Goal: Register for event/course

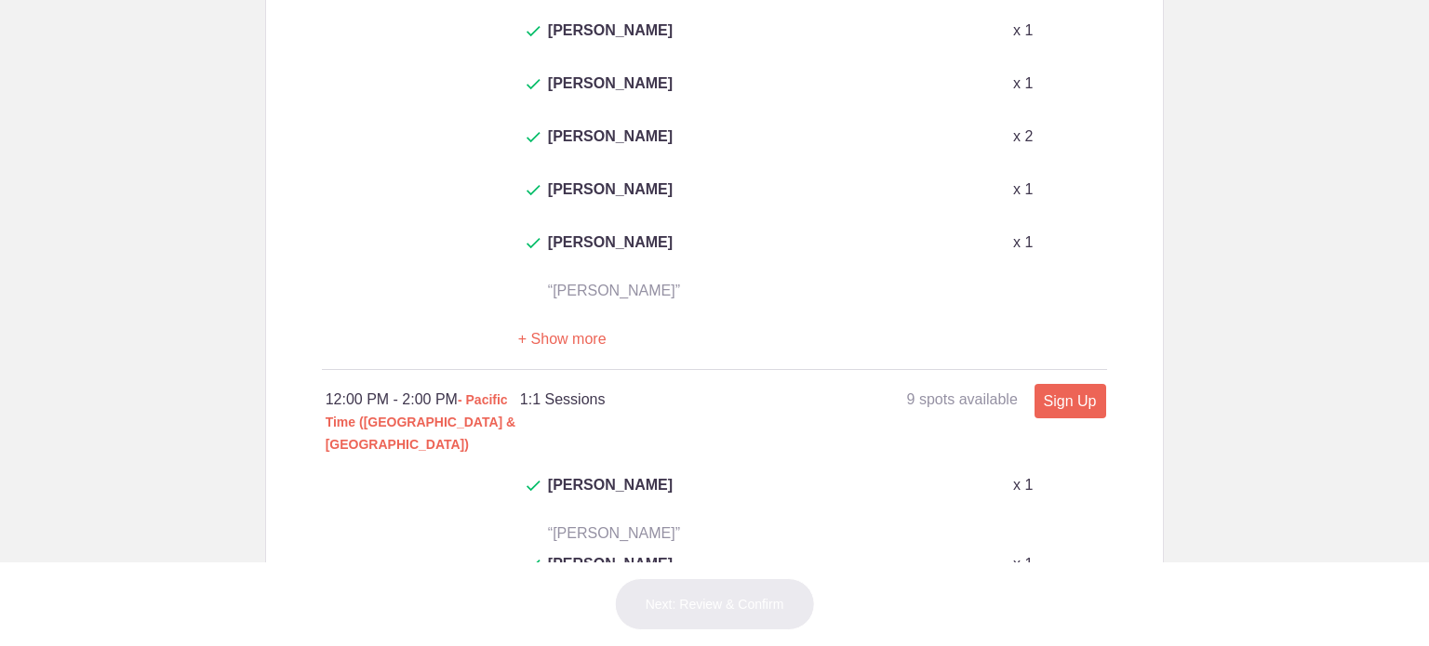
scroll to position [1241, 0]
click at [1060, 386] on link "Sign Up" at bounding box center [1070, 403] width 72 height 34
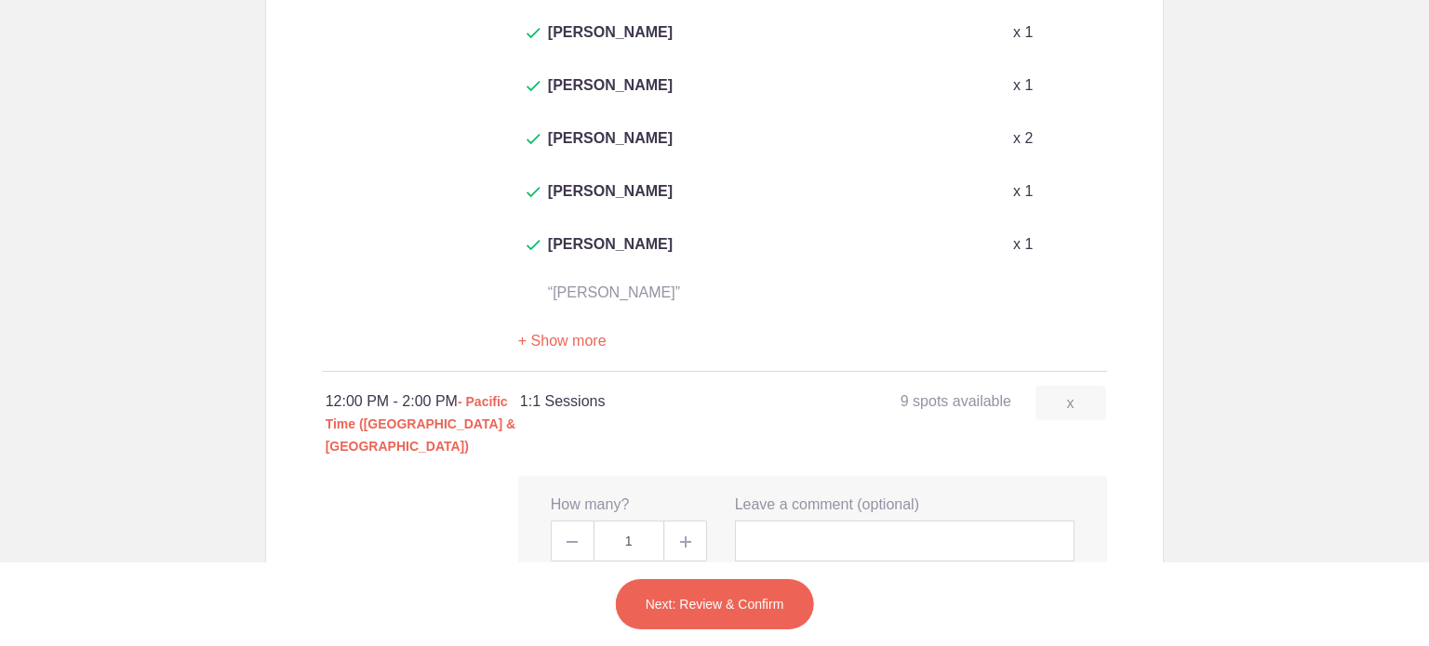
type input "1"
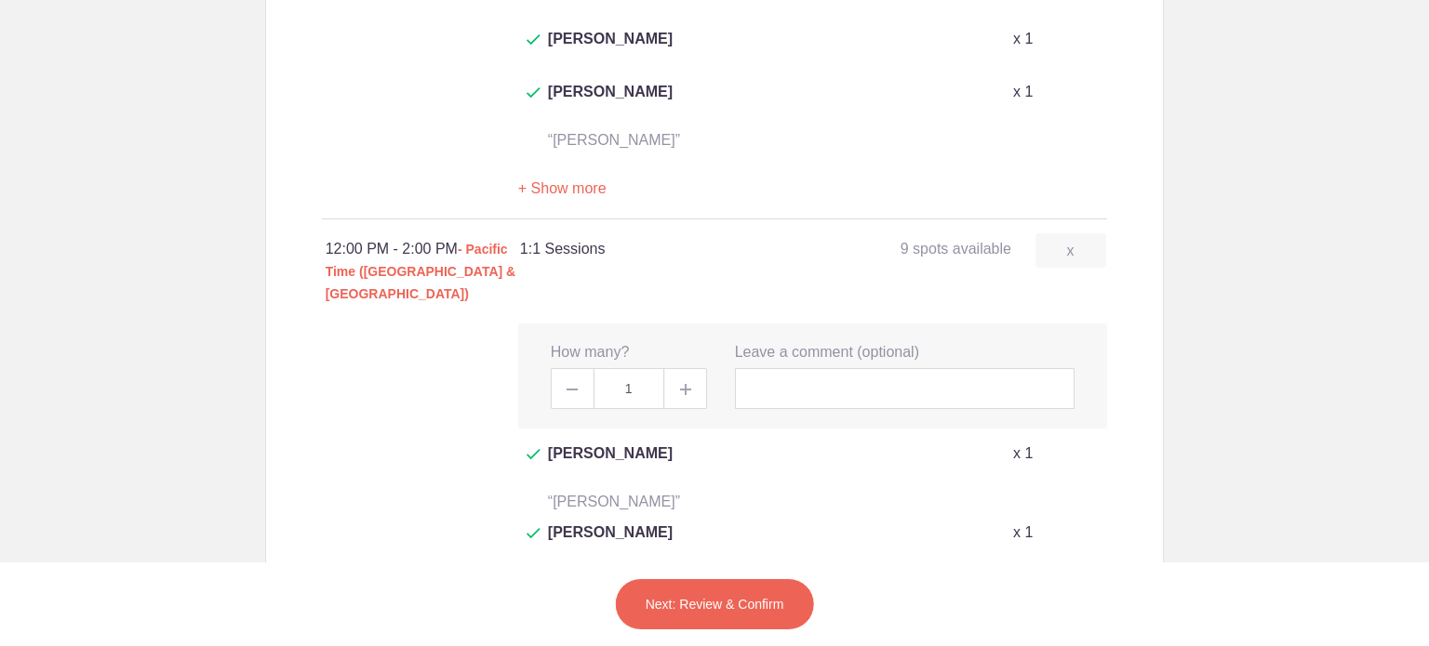
scroll to position [1393, 0]
click at [748, 598] on button "Next: Review & Confirm" at bounding box center [715, 605] width 200 height 52
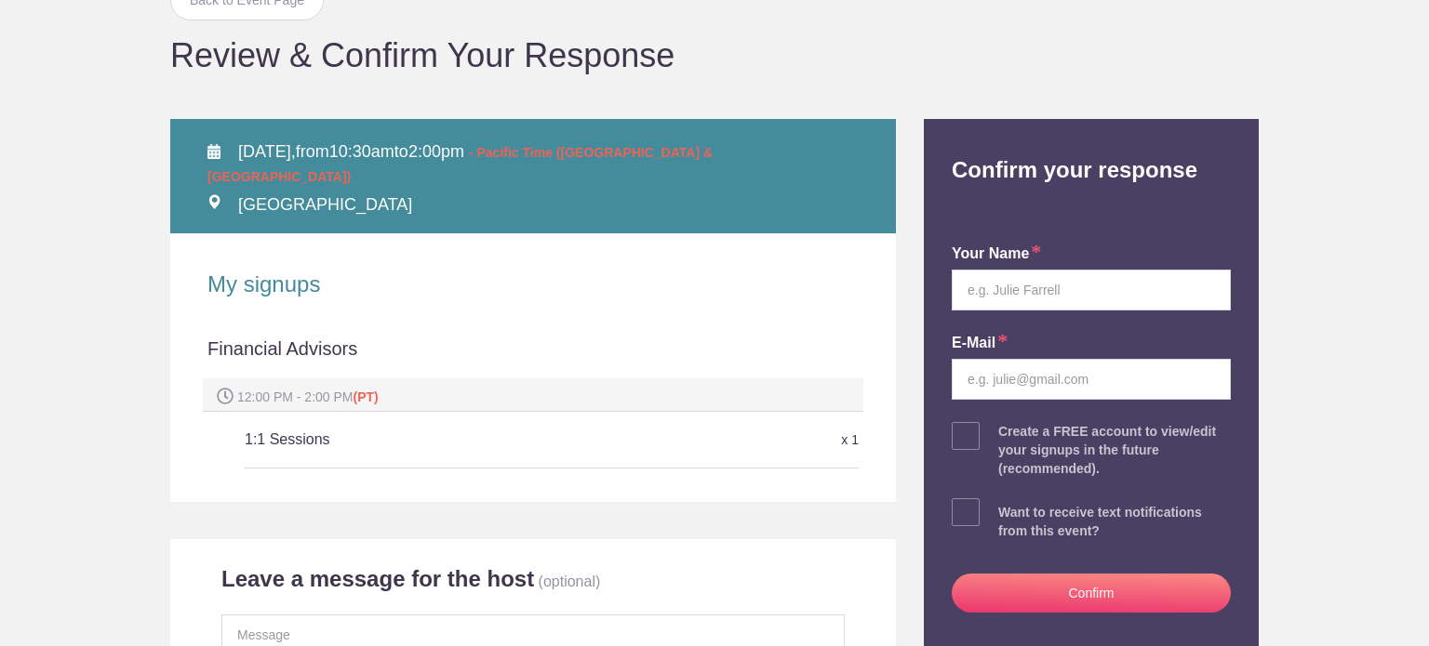
scroll to position [157, 0]
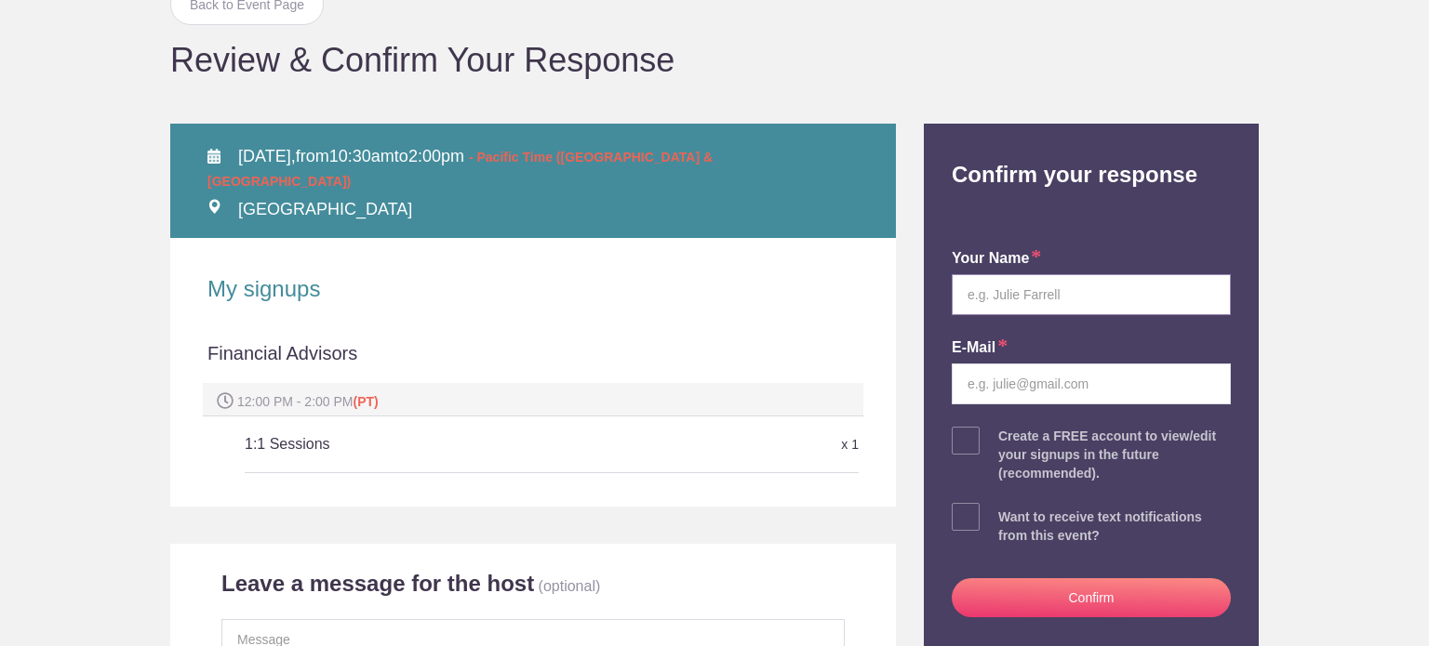
click at [1129, 299] on input "text" at bounding box center [1091, 294] width 279 height 41
type input "[PERSON_NAME]"
type input "[EMAIL_ADDRESS][DOMAIN_NAME]"
click at [955, 515] on span at bounding box center [966, 517] width 28 height 28
click at [1004, 515] on input "checkbox" at bounding box center [1143, 513] width 279 height 12
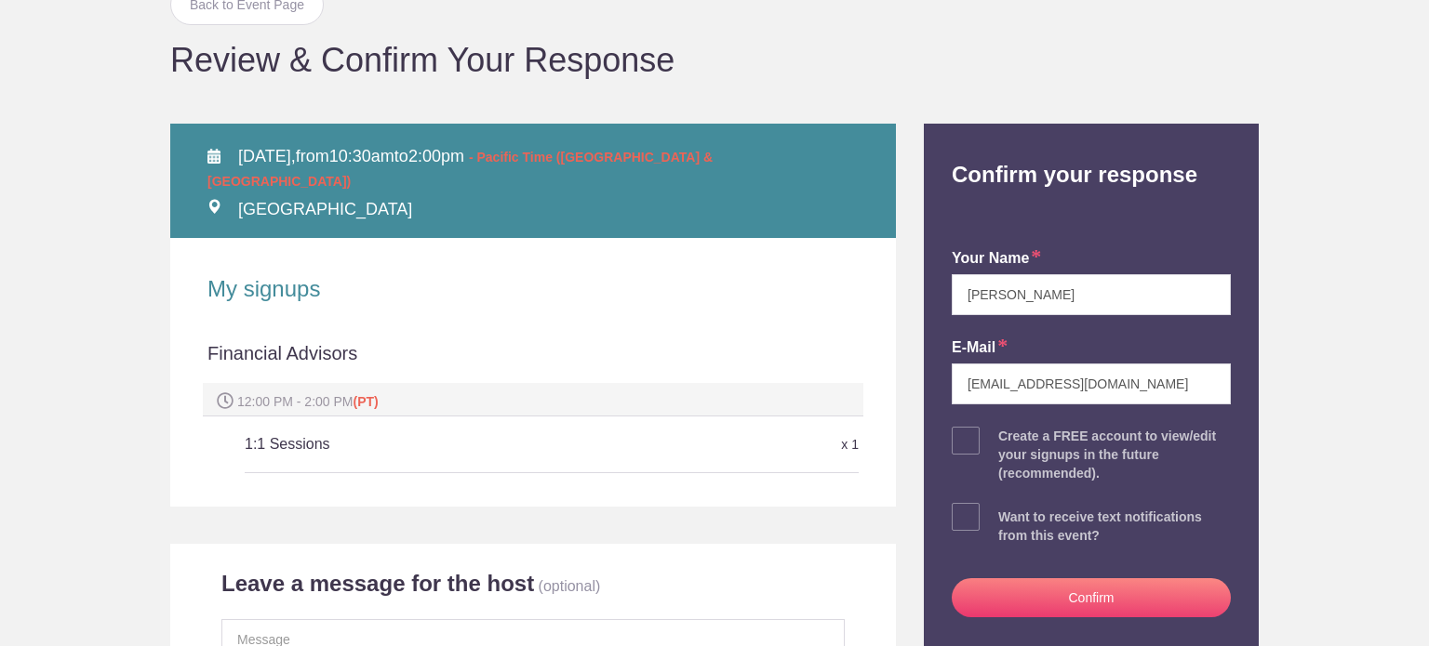
checkbox input "true"
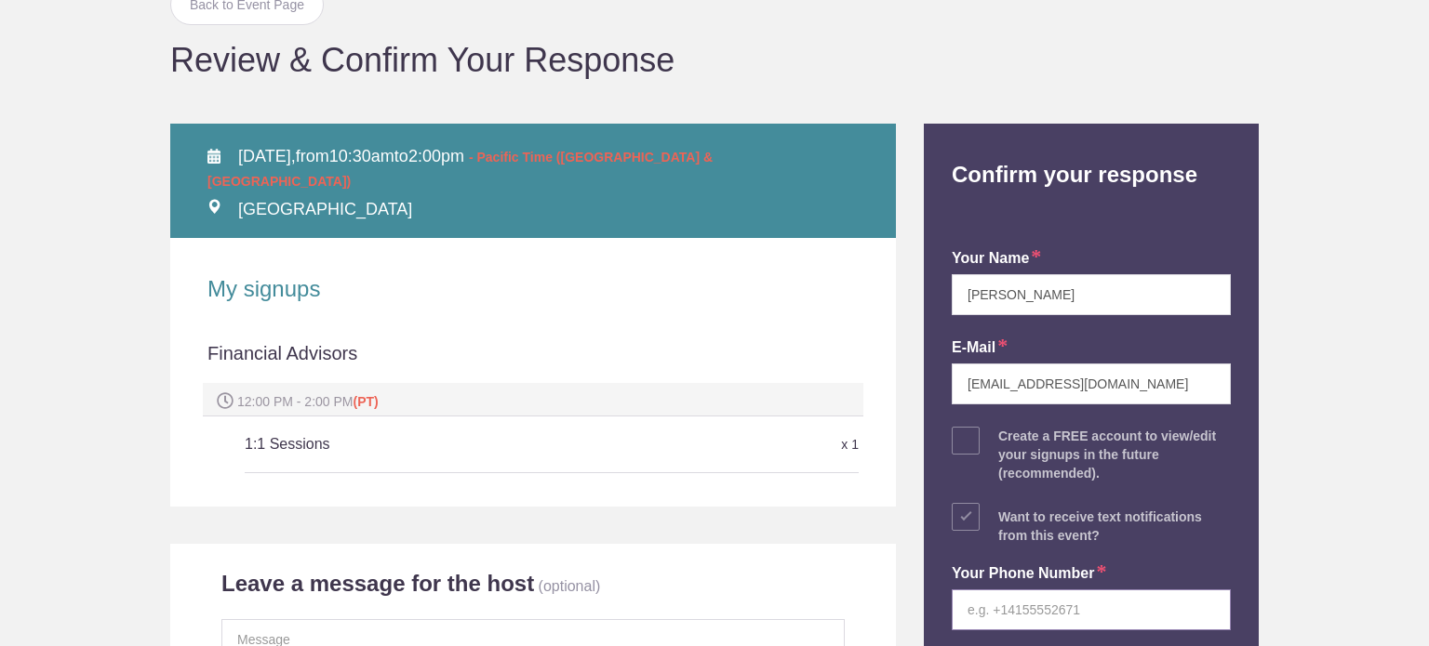
click at [1012, 616] on input "tel" at bounding box center [1091, 610] width 279 height 41
type input "6508232702"
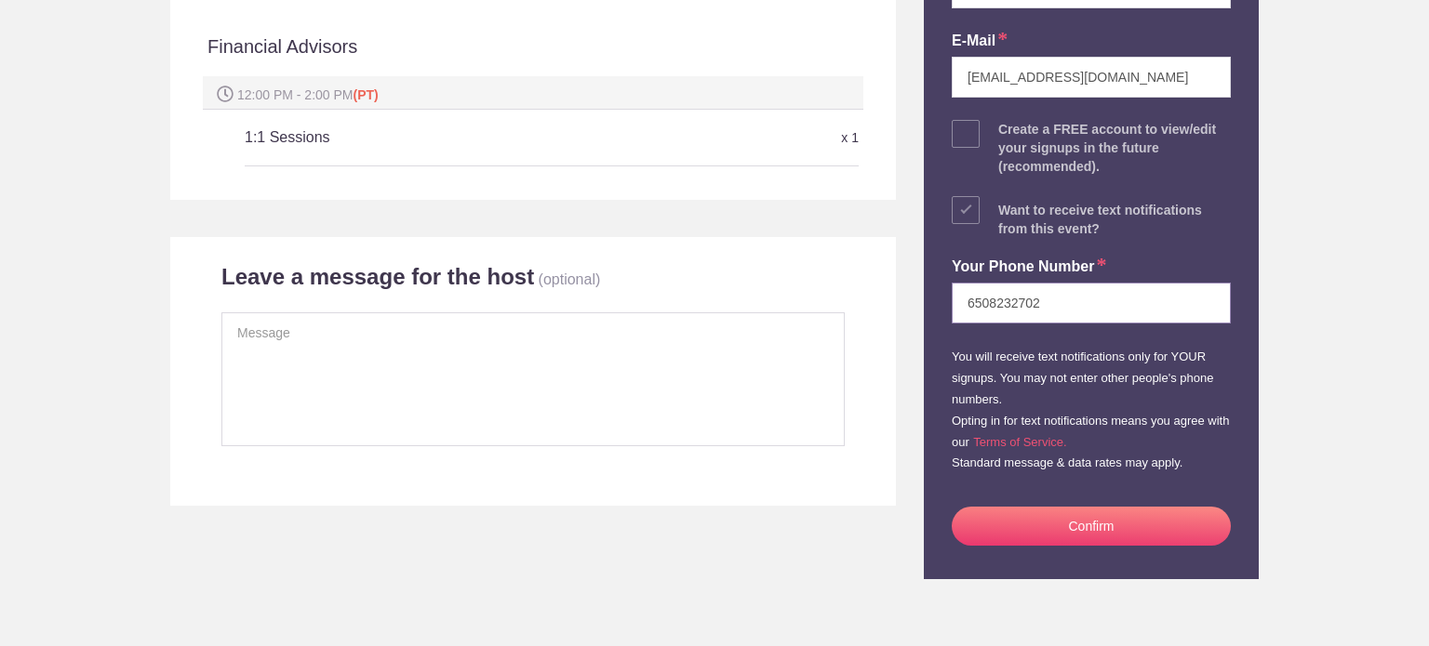
scroll to position [465, 0]
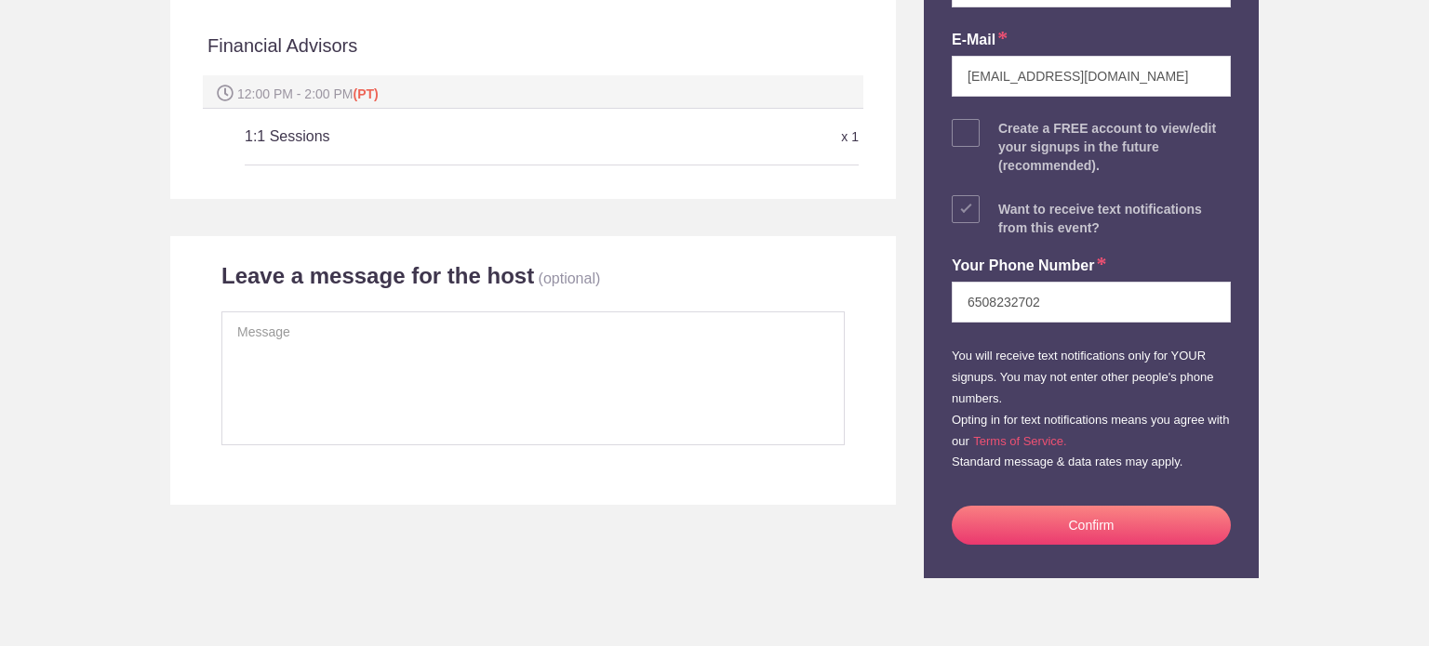
click at [1112, 518] on button "Confirm" at bounding box center [1091, 525] width 279 height 39
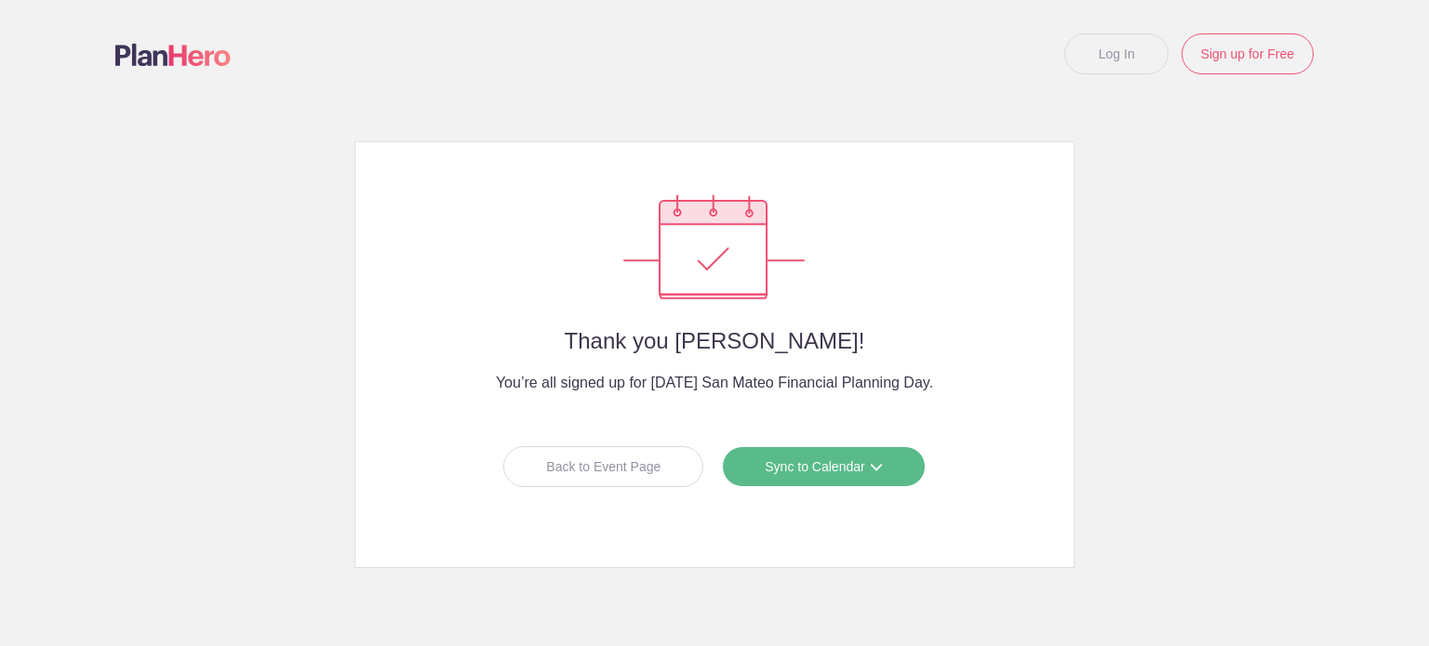
click at [870, 472] on span at bounding box center [876, 466] width 13 height 13
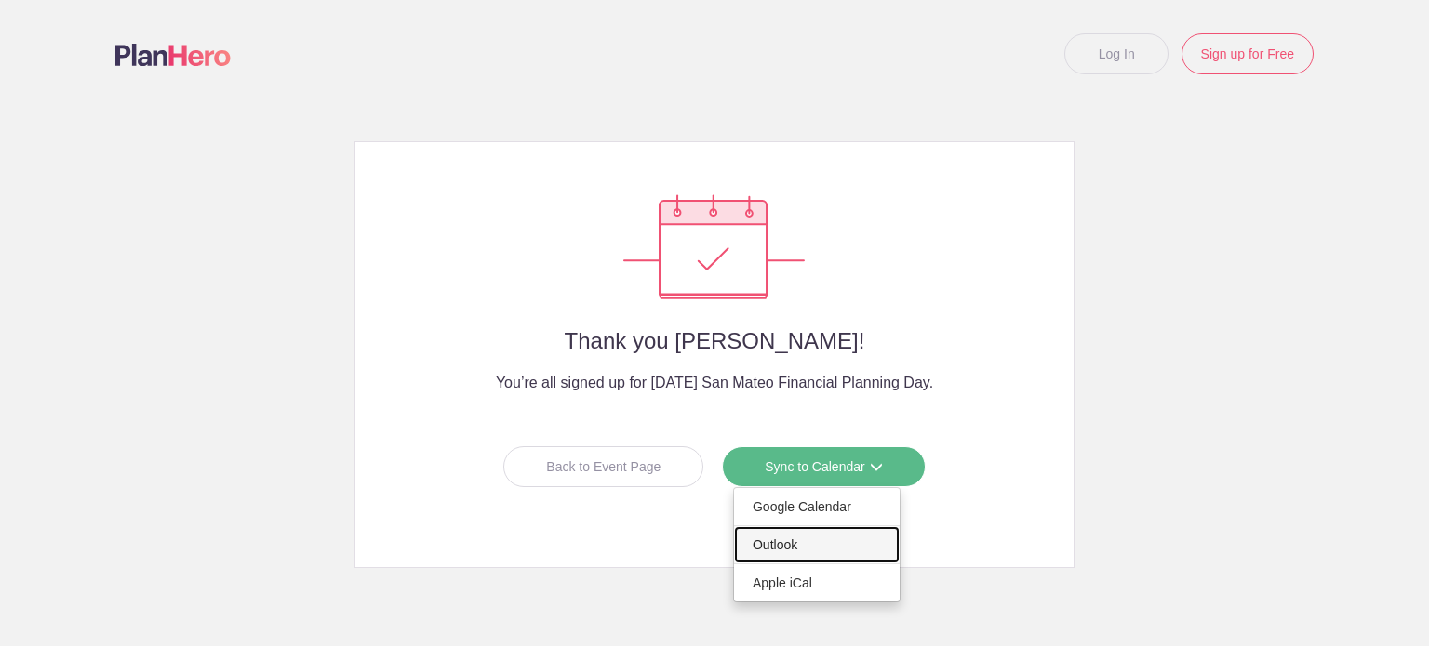
click at [859, 539] on link "Outlook" at bounding box center [817, 544] width 166 height 37
